Goal: Task Accomplishment & Management: Complete application form

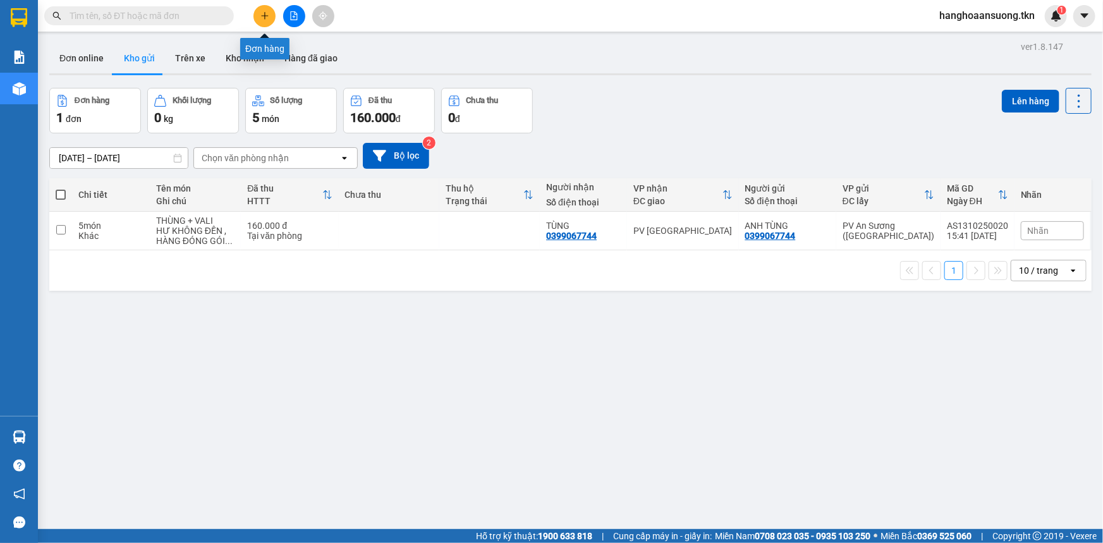
click at [261, 18] on icon "plus" at bounding box center [264, 15] width 9 height 9
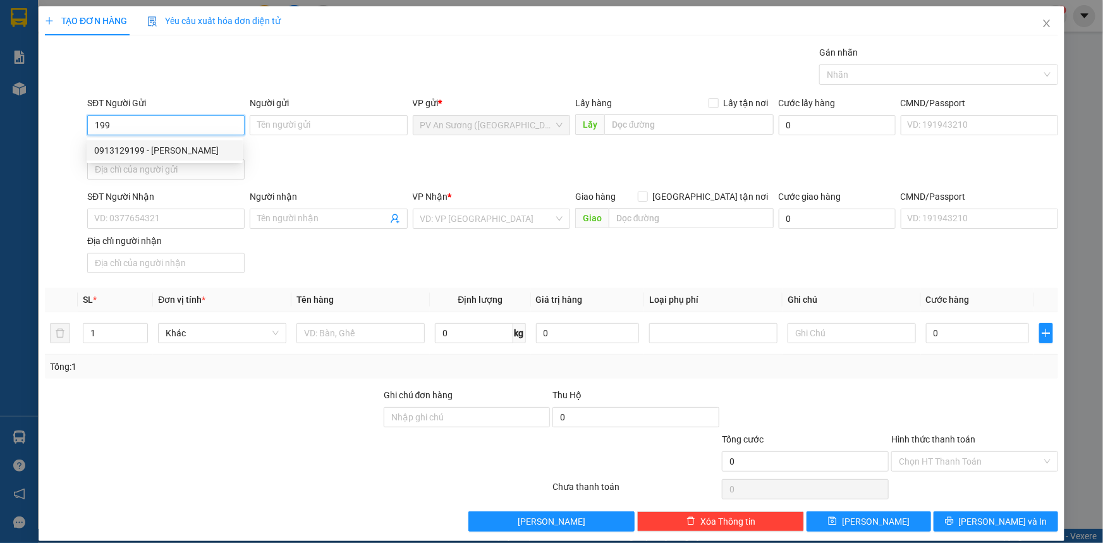
click at [176, 148] on div "0913129199 - [PERSON_NAME]" at bounding box center [164, 150] width 141 height 14
type input "0913129199"
type input "LABO [PERSON_NAME]"
type input "0909189689"
type input "[GEOGRAPHIC_DATA]"
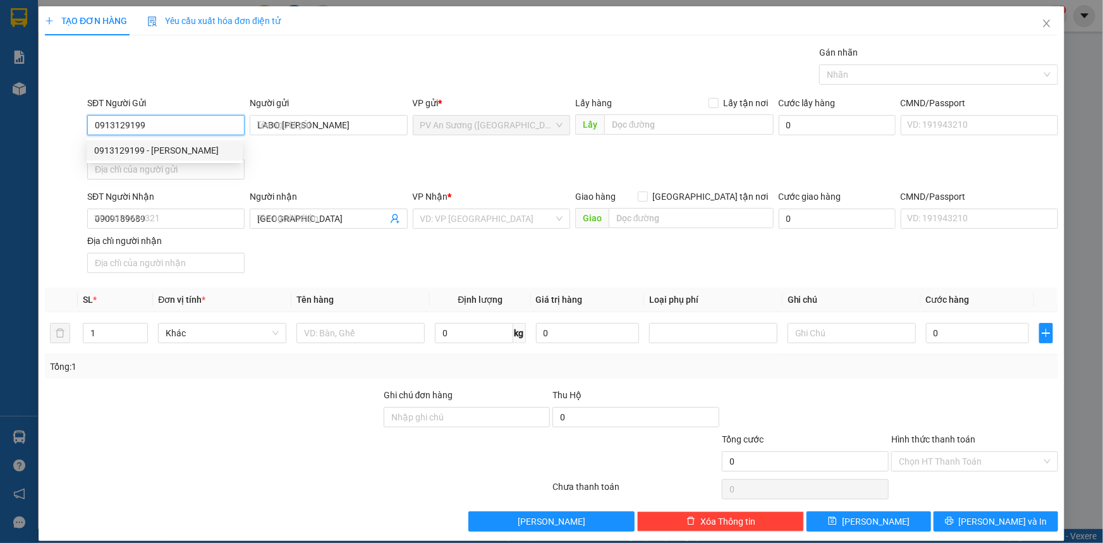
type input "20.000"
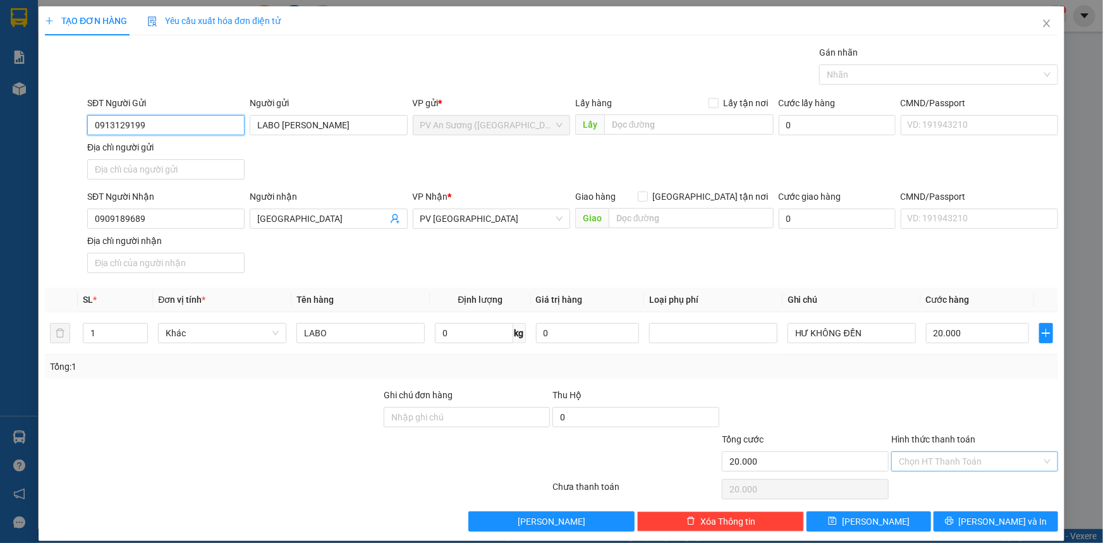
type input "0913129199"
click at [960, 462] on input "Hình thức thanh toán" at bounding box center [969, 461] width 143 height 19
click at [958, 477] on div "Tại văn phòng" at bounding box center [967, 485] width 166 height 20
type input "0"
click at [977, 516] on span "[PERSON_NAME] và In" at bounding box center [1002, 521] width 88 height 14
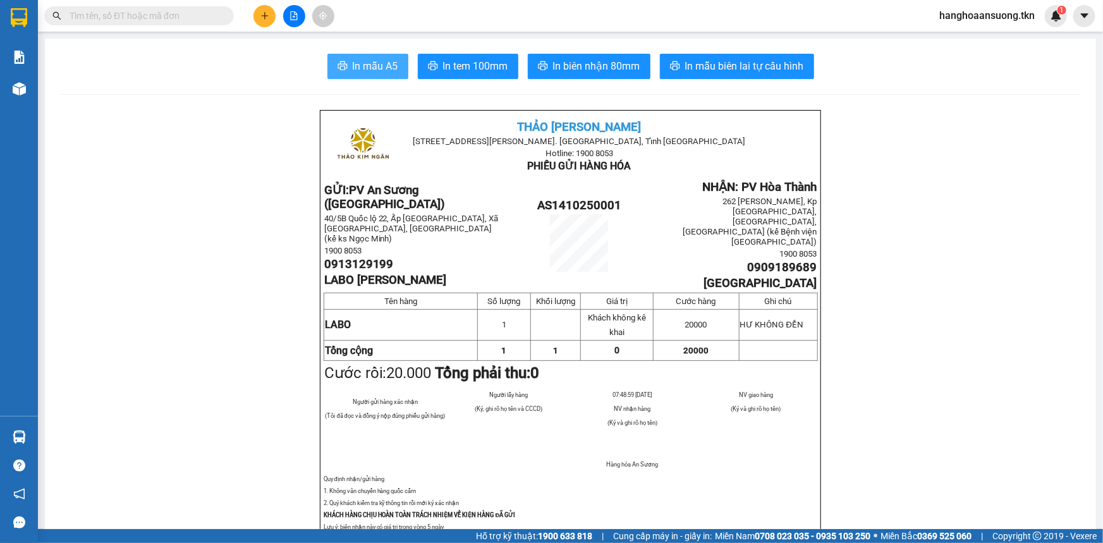
click at [372, 66] on span "In mẫu A5" at bounding box center [375, 66] width 45 height 16
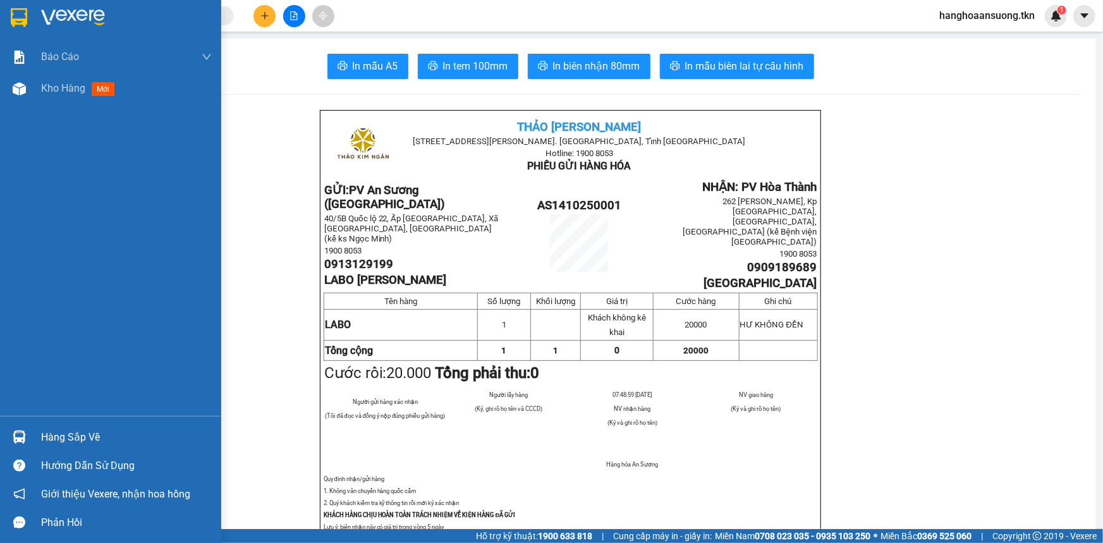
click at [26, 21] on img at bounding box center [19, 17] width 16 height 19
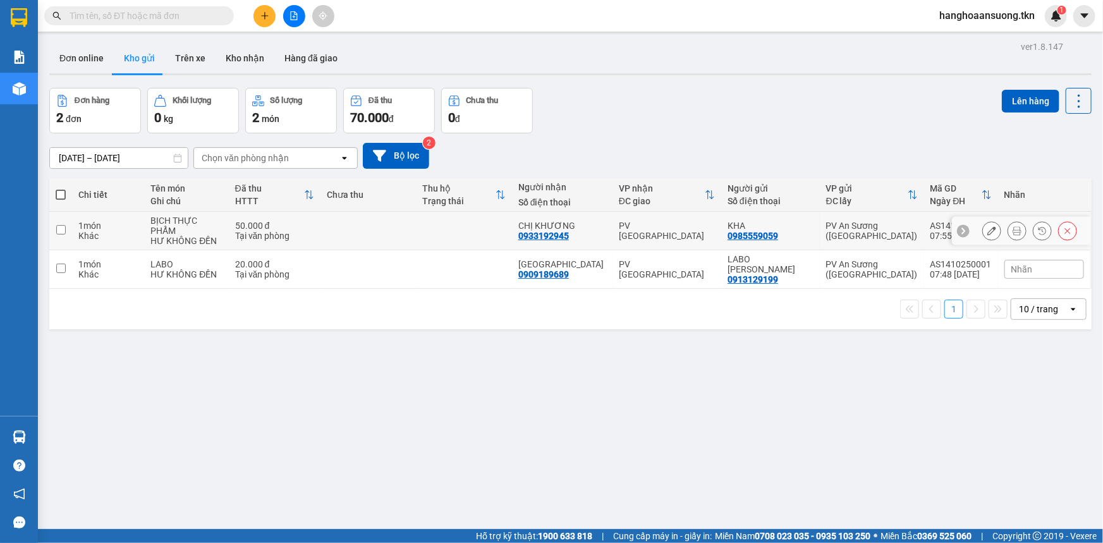
click at [1012, 226] on icon at bounding box center [1016, 230] width 9 height 9
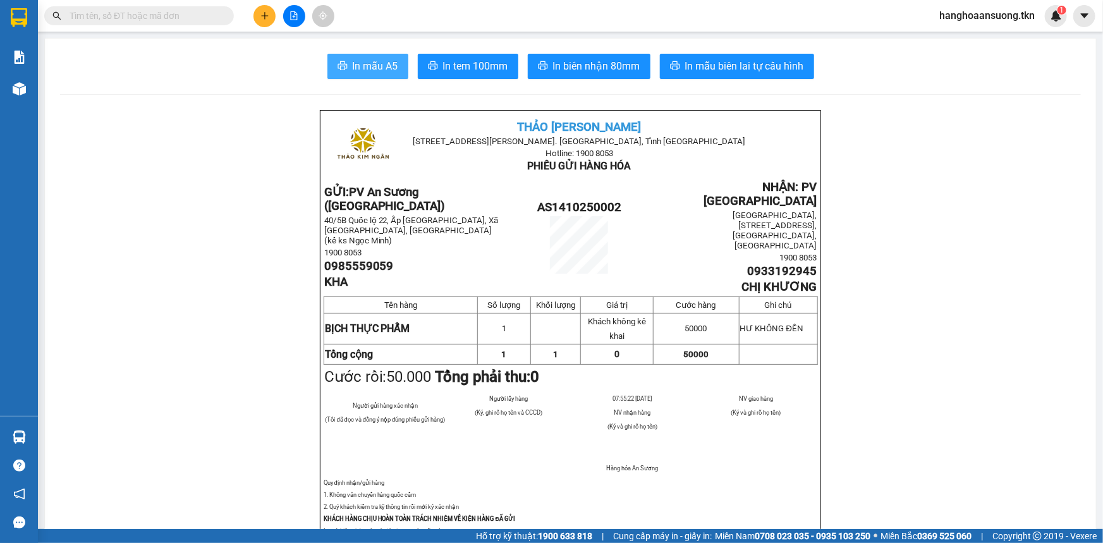
click at [342, 58] on button "In mẫu A5" at bounding box center [367, 66] width 81 height 25
drag, startPoint x: 342, startPoint y: 58, endPoint x: 436, endPoint y: 79, distance: 95.8
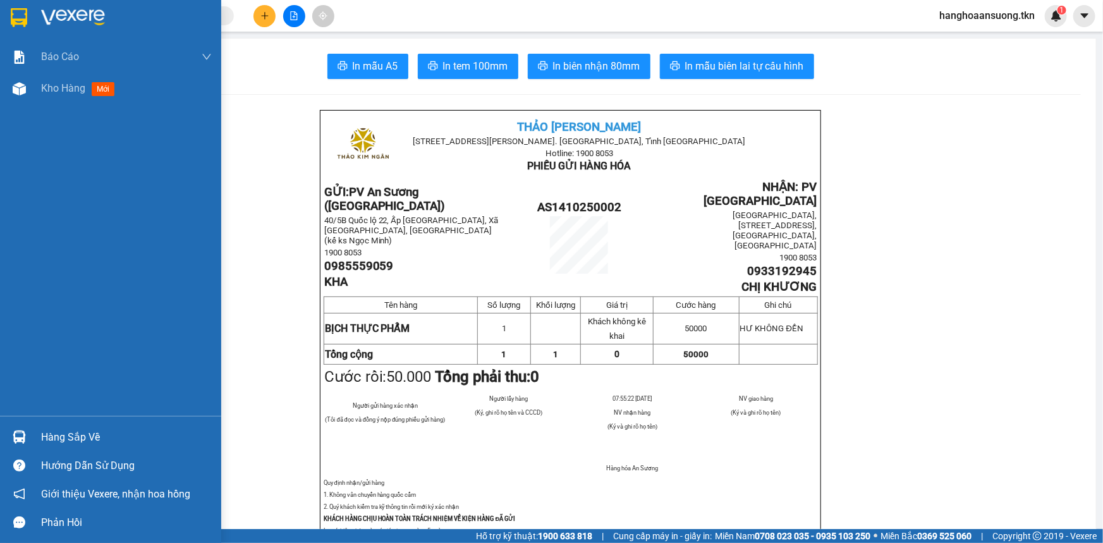
click at [27, 20] on div at bounding box center [19, 17] width 22 height 22
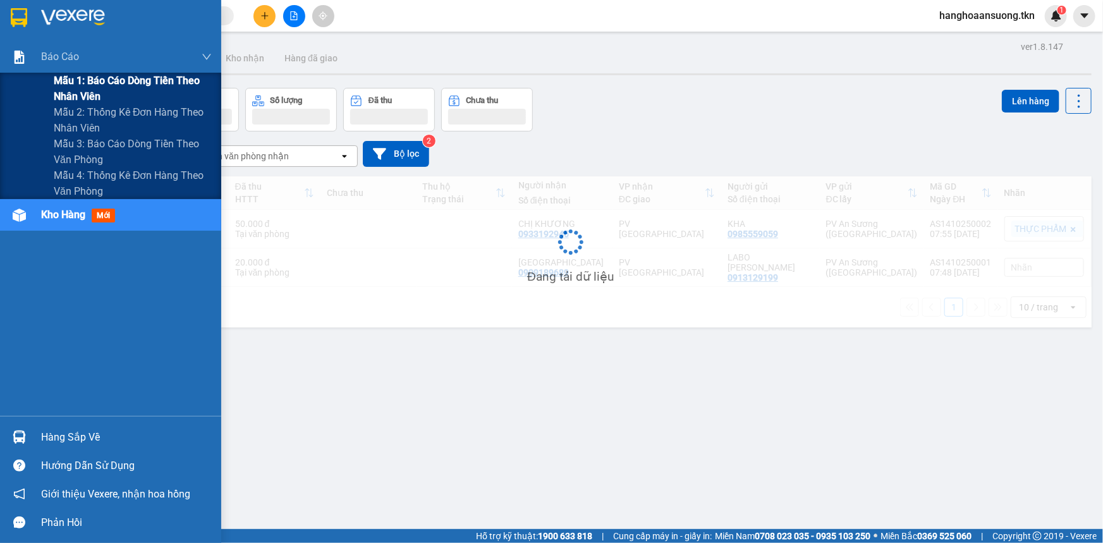
click at [120, 90] on span "Mẫu 1: Báo cáo dòng tiền theo nhân viên" at bounding box center [133, 89] width 158 height 32
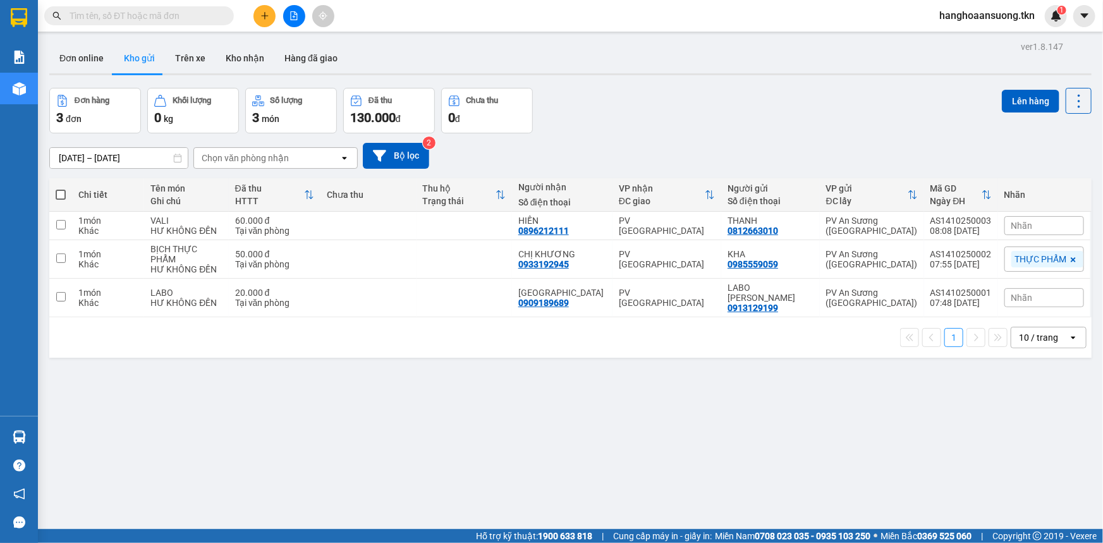
click at [122, 59] on button "Kho gửi" at bounding box center [139, 58] width 51 height 30
click at [1012, 227] on icon at bounding box center [1016, 225] width 9 height 9
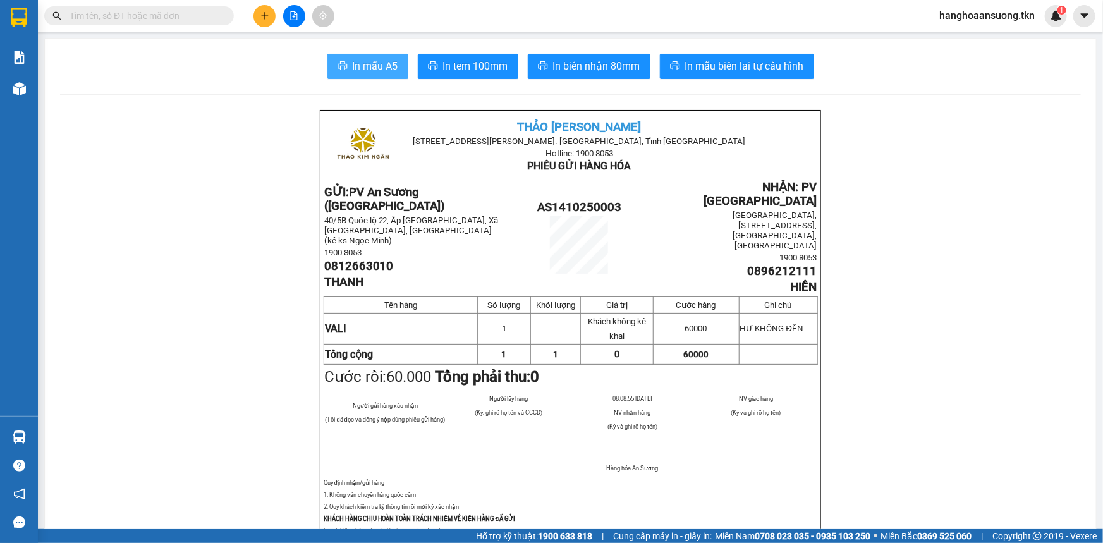
click at [382, 68] on span "In mẫu A5" at bounding box center [375, 66] width 45 height 16
drag, startPoint x: 382, startPoint y: 68, endPoint x: 392, endPoint y: 69, distance: 10.2
click at [389, 68] on span "In mẫu A5" at bounding box center [375, 66] width 45 height 16
click at [108, 16] on input "text" at bounding box center [143, 16] width 149 height 14
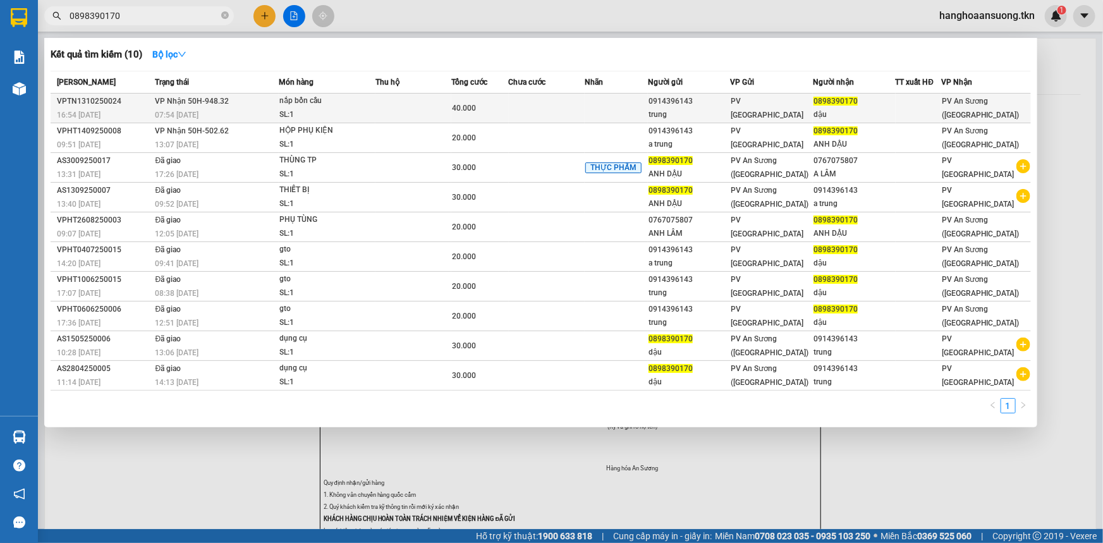
type input "0898390170"
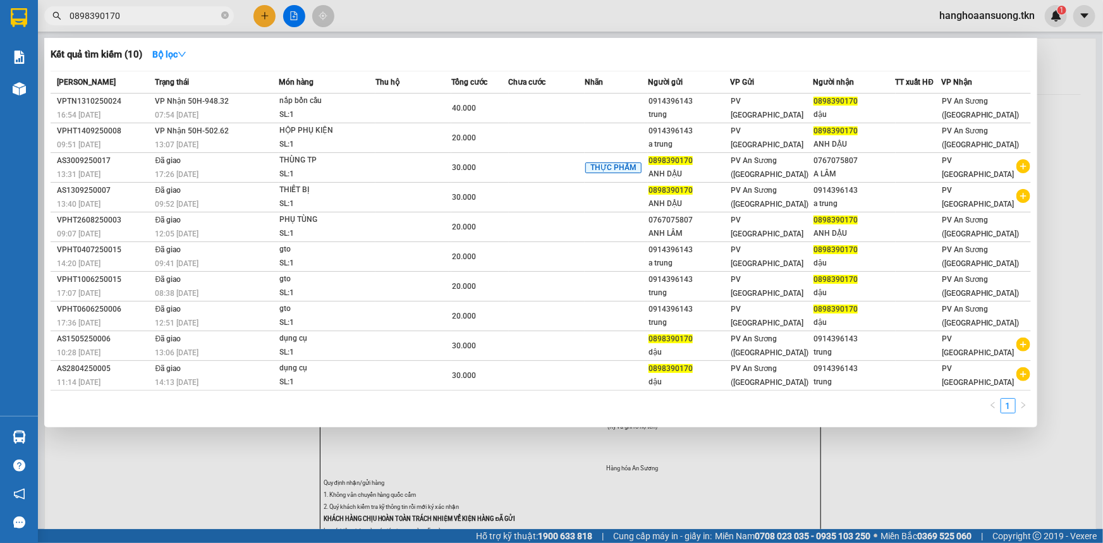
click at [189, 106] on span "VP Nhận 50H-948.32" at bounding box center [192, 101] width 74 height 9
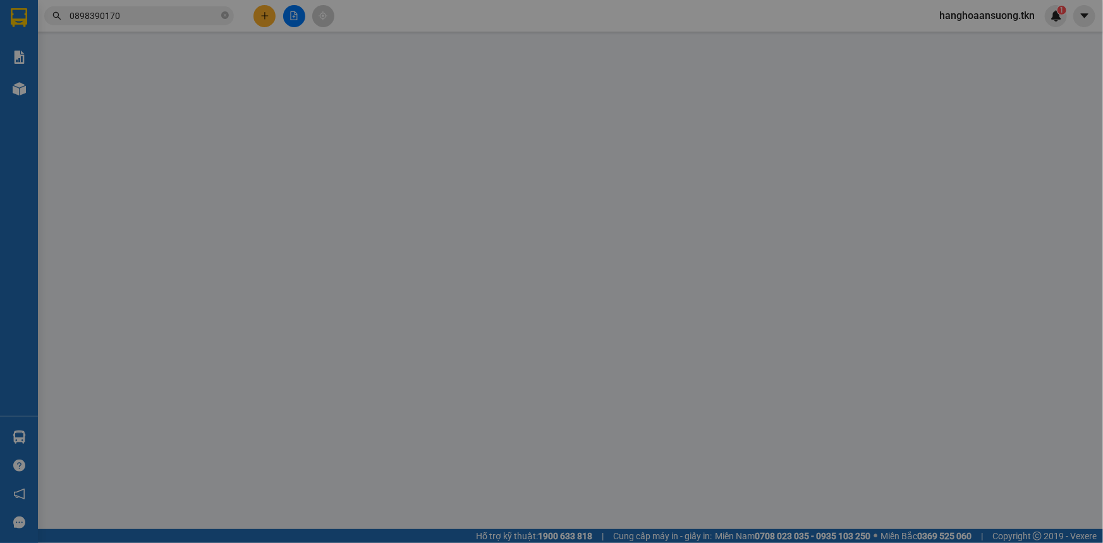
type input "0914396143"
type input "trung"
type input "0898390170"
type input "dậu"
type input "40.000"
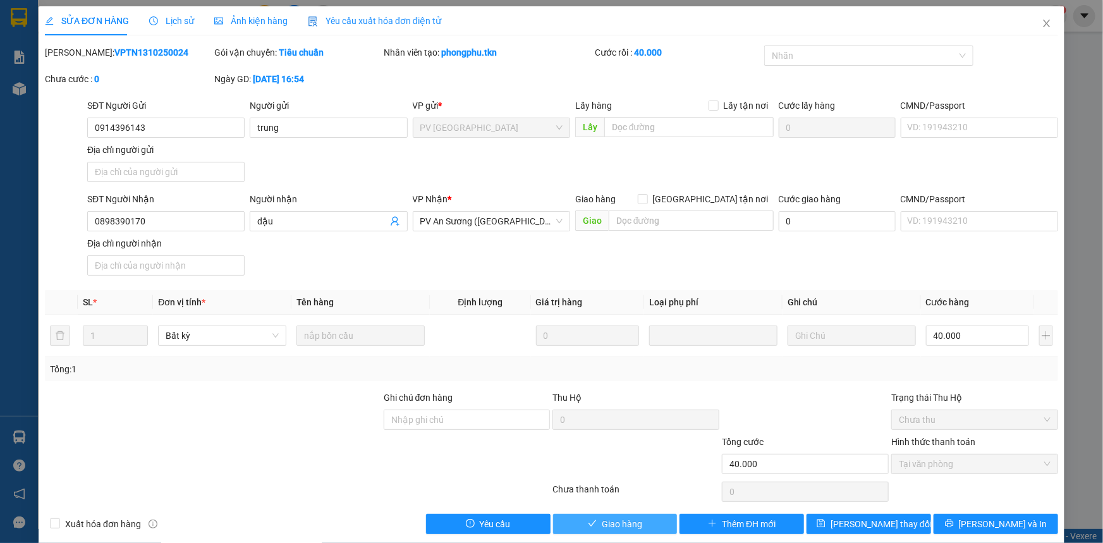
click at [644, 529] on button "Giao hàng" at bounding box center [615, 524] width 124 height 20
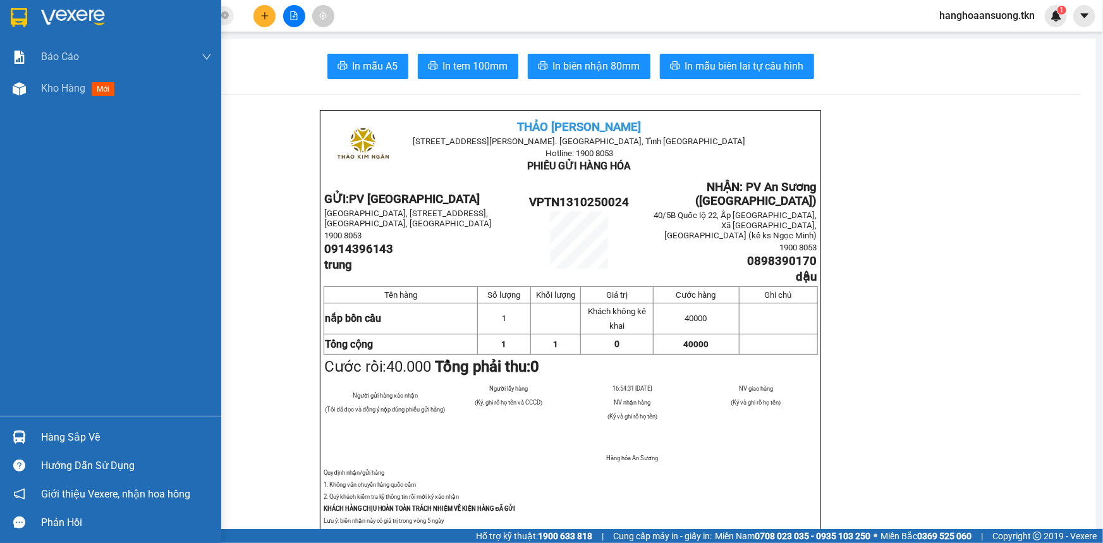
drag, startPoint x: 10, startPoint y: 18, endPoint x: 45, endPoint y: 30, distance: 36.8
click at [11, 18] on img at bounding box center [19, 17] width 16 height 19
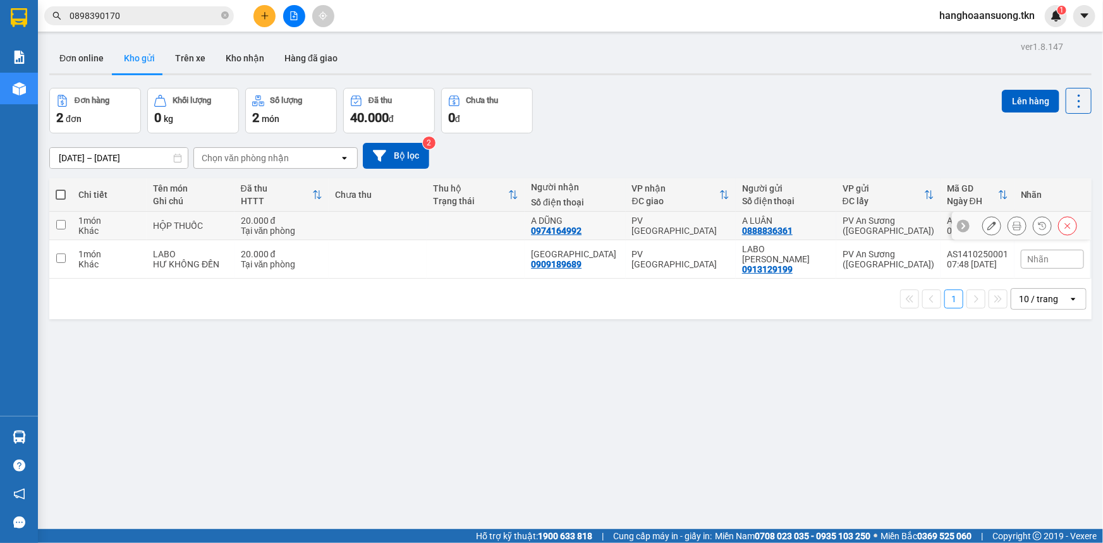
click at [1012, 227] on icon at bounding box center [1016, 225] width 9 height 9
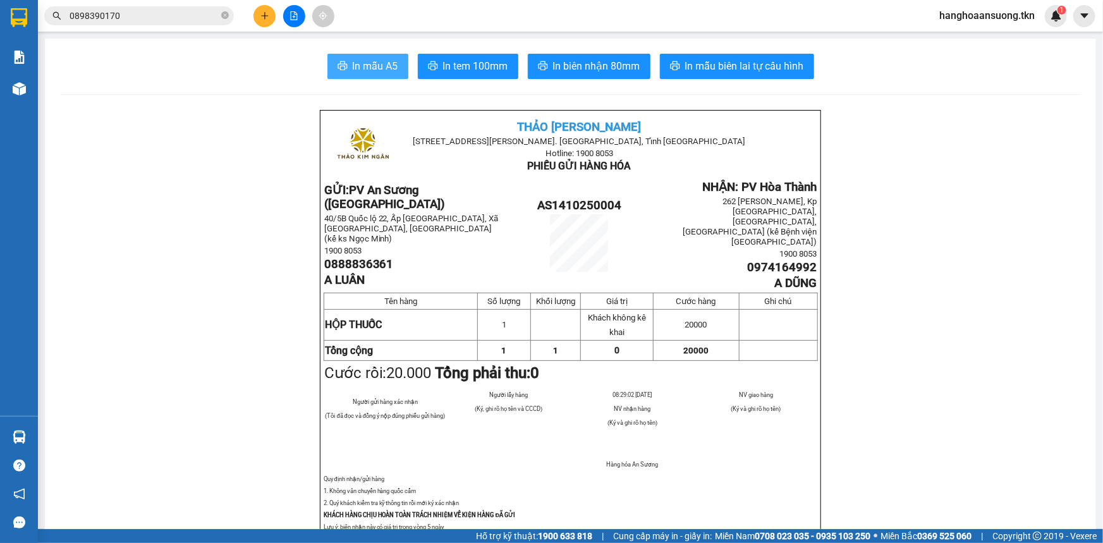
click at [354, 70] on span "In mẫu A5" at bounding box center [375, 66] width 45 height 16
drag, startPoint x: 354, startPoint y: 71, endPoint x: 432, endPoint y: 181, distance: 134.6
click at [269, 13] on icon "plus" at bounding box center [264, 15] width 9 height 9
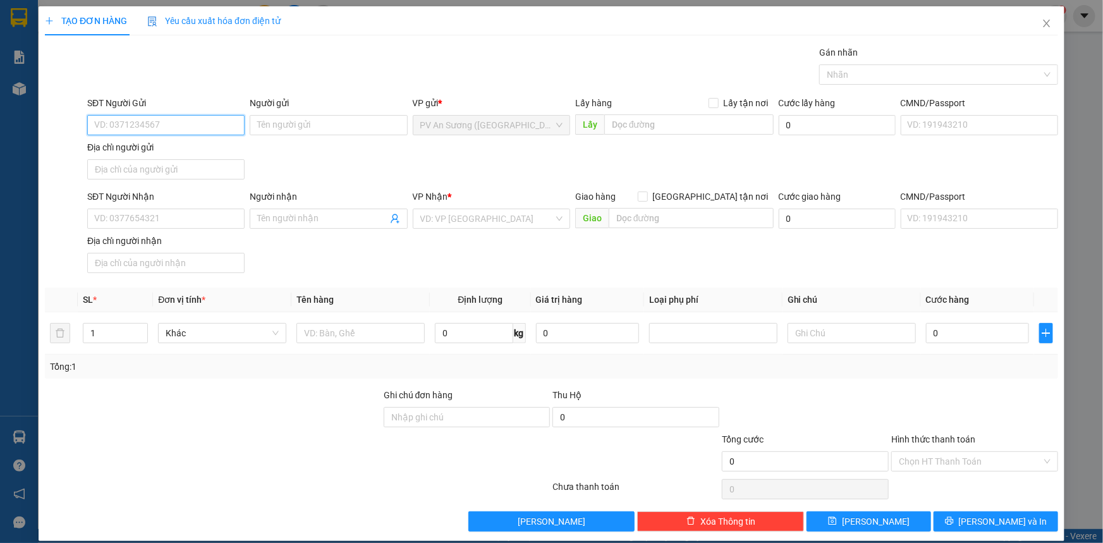
click at [196, 120] on input "SĐT Người Gửi" at bounding box center [165, 125] width 157 height 20
drag, startPoint x: 196, startPoint y: 119, endPoint x: 221, endPoint y: 116, distance: 25.6
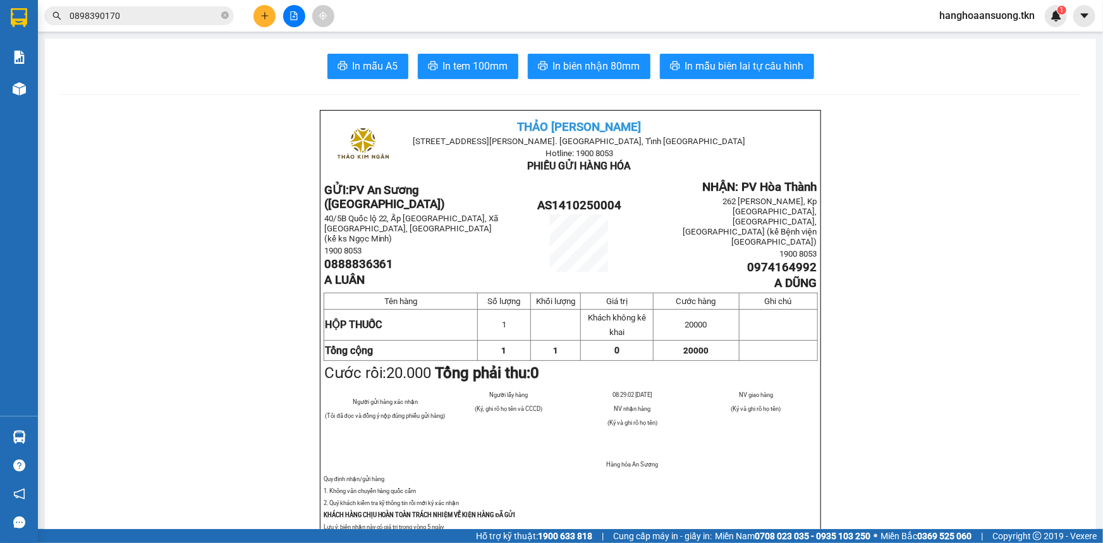
click at [256, 27] on div "Kết quả tìm kiếm ( 10 ) Bộ lọc Mã ĐH Trạng thái Món hàng Thu hộ Tổng cước Chưa …" at bounding box center [551, 16] width 1103 height 32
click at [255, 18] on button at bounding box center [264, 16] width 22 height 22
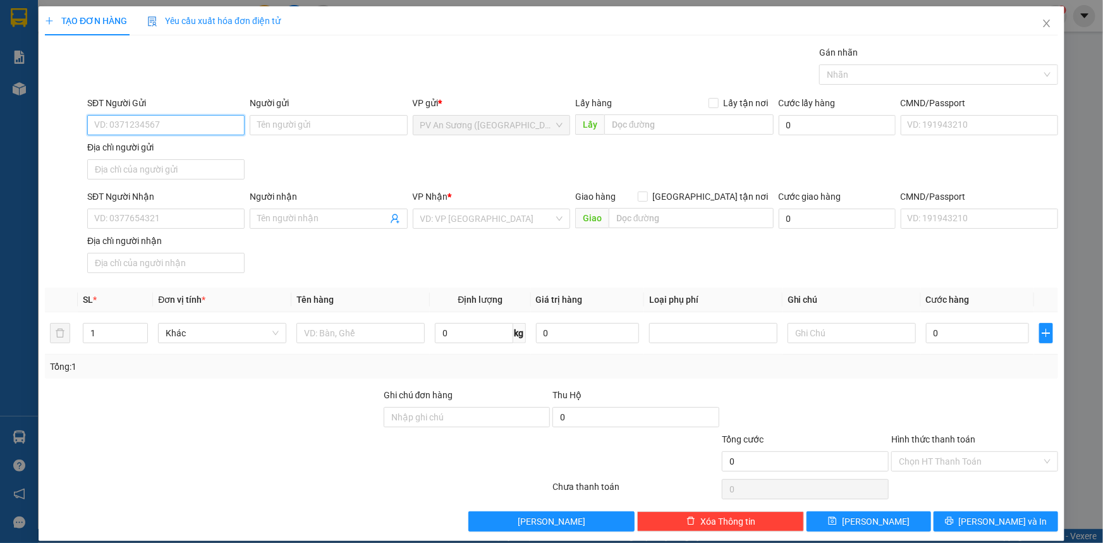
click at [145, 123] on input "SĐT Người Gửi" at bounding box center [165, 125] width 157 height 20
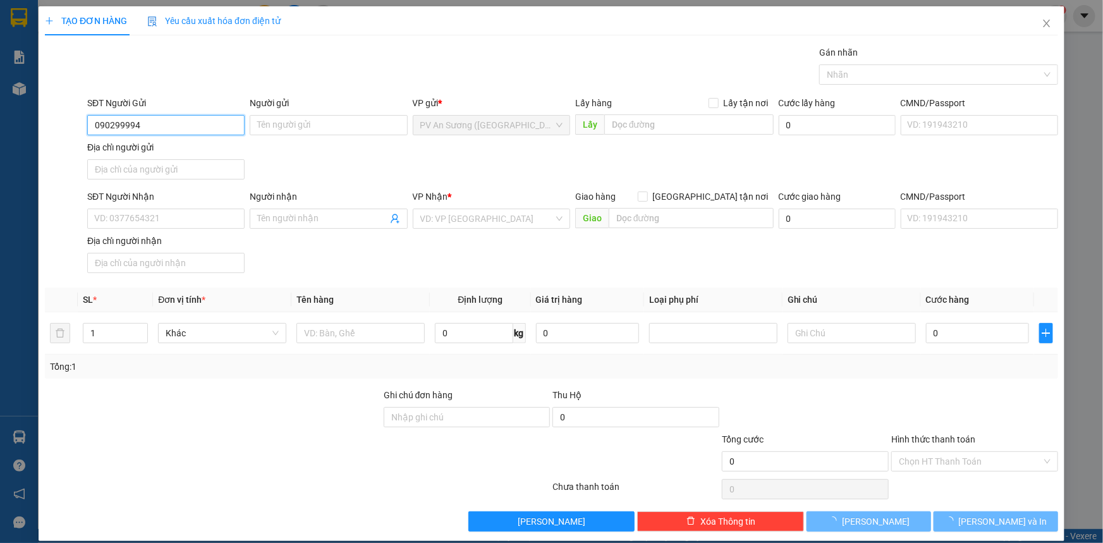
type input "0902999946"
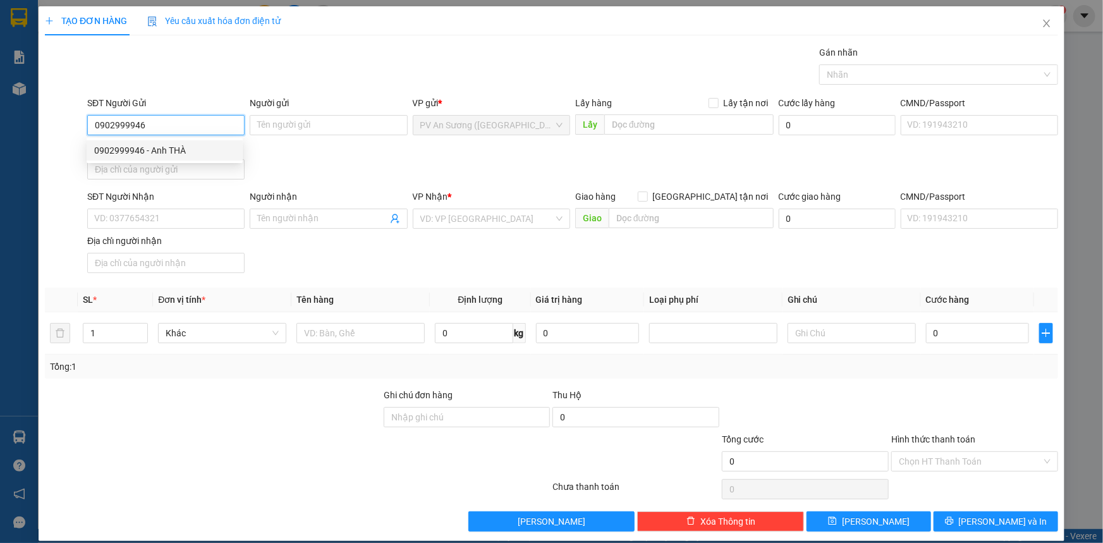
click at [188, 146] on div "0902999946 - Anh THÀ" at bounding box center [164, 150] width 141 height 14
type input "Anh THÀ"
type input "0817869614"
type input "chị dung"
type input "60.000"
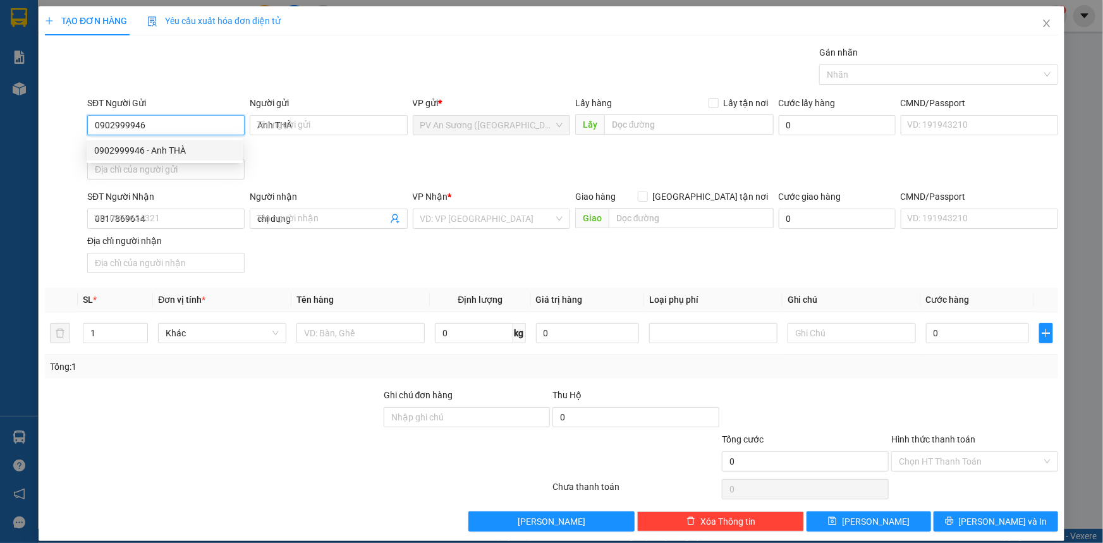
type input "60.000"
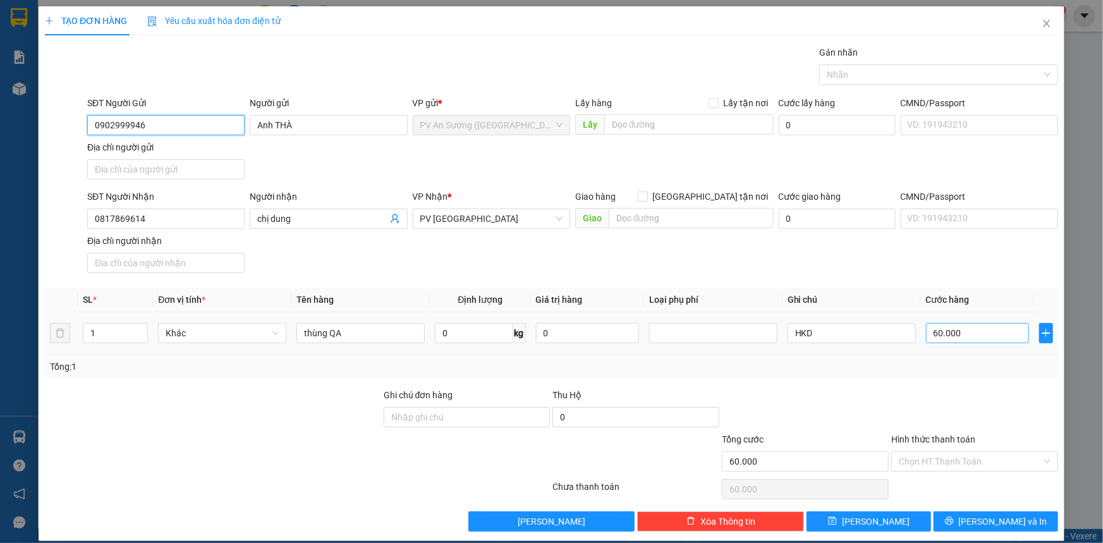
type input "0902999946"
click at [929, 334] on input "60.000" at bounding box center [977, 333] width 103 height 20
type input "00.003"
type input "3"
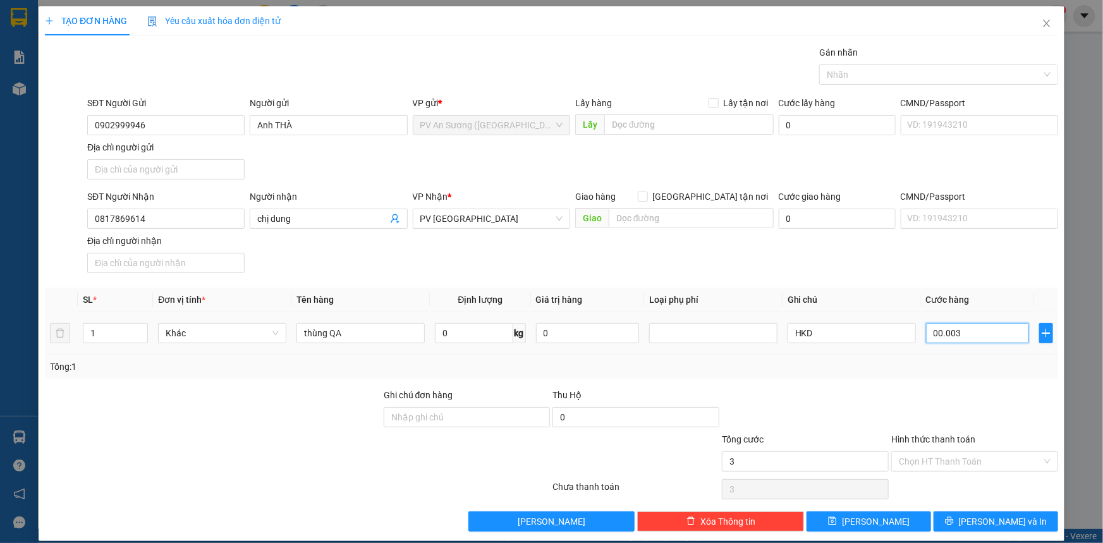
type input "30"
type input "0.000.030"
click at [972, 409] on div at bounding box center [974, 410] width 169 height 44
type input "30.000"
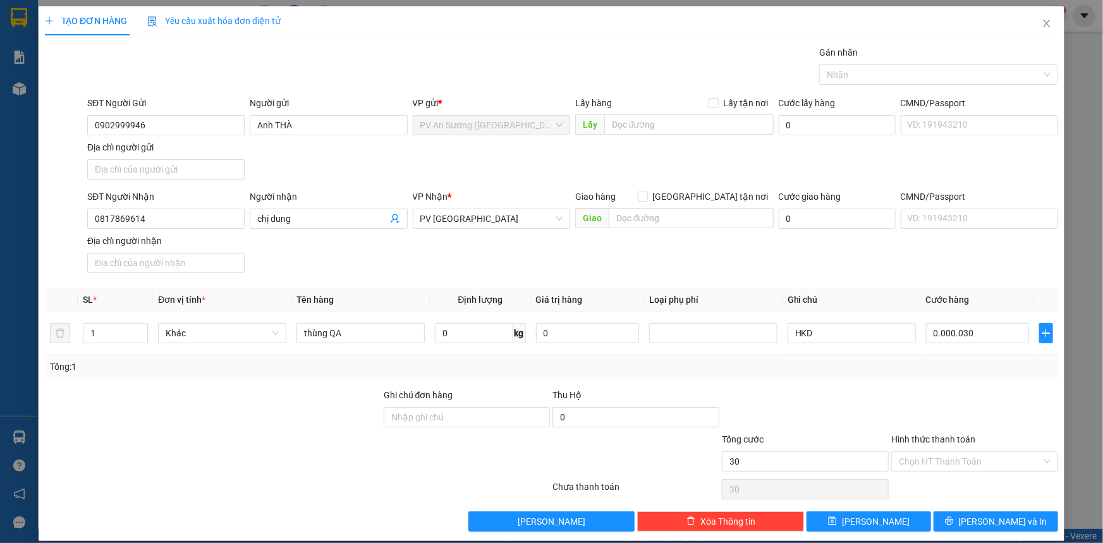
type input "30.000"
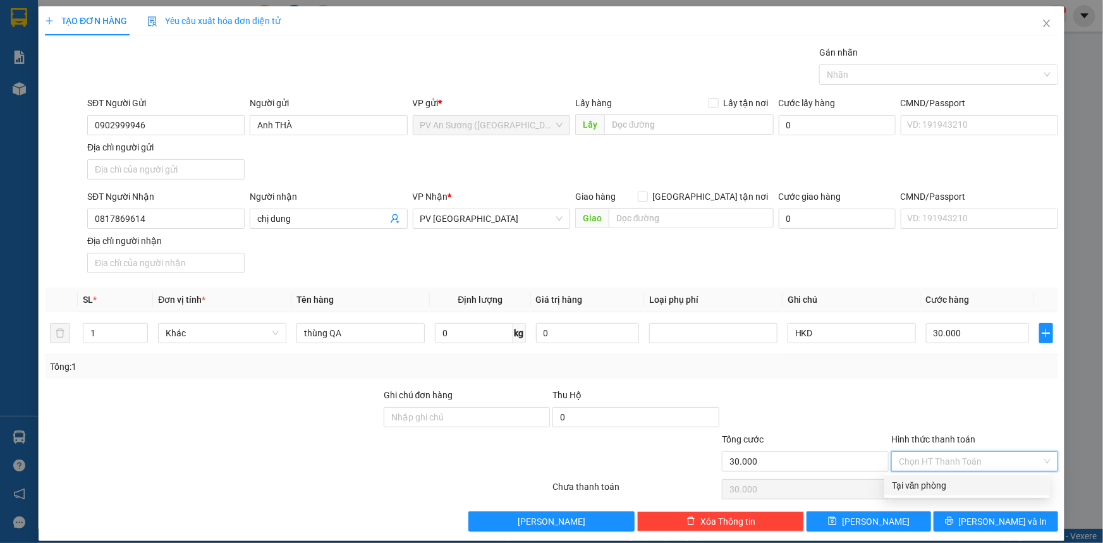
click at [973, 456] on input "Hình thức thanh toán" at bounding box center [969, 461] width 143 height 19
click at [965, 492] on div "Tại văn phòng" at bounding box center [966, 485] width 150 height 14
type input "0"
click at [953, 517] on icon "printer" at bounding box center [949, 521] width 8 height 8
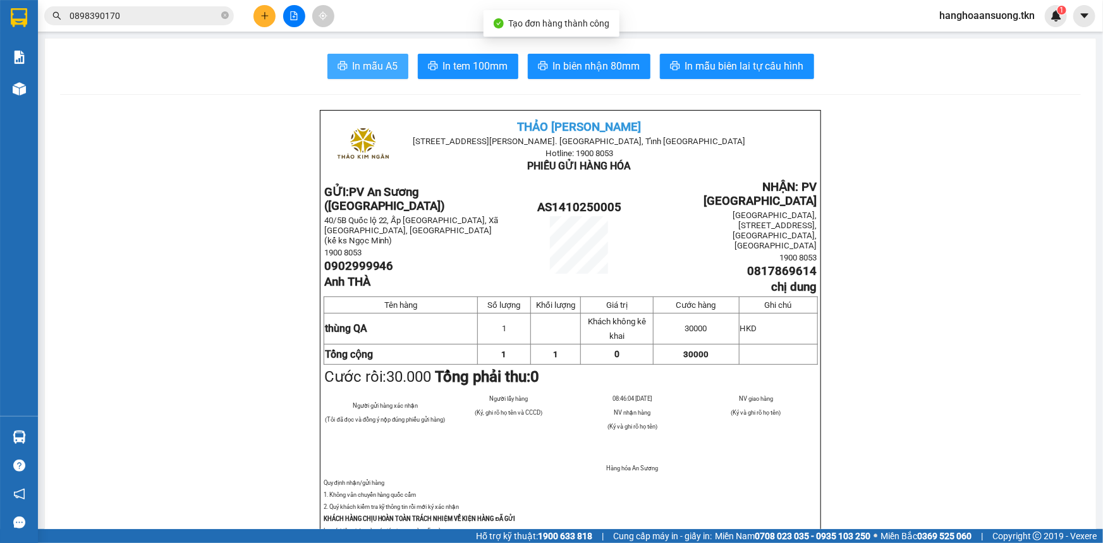
click at [367, 75] on button "In mẫu A5" at bounding box center [367, 66] width 81 height 25
